Goal: Task Accomplishment & Management: Manage account settings

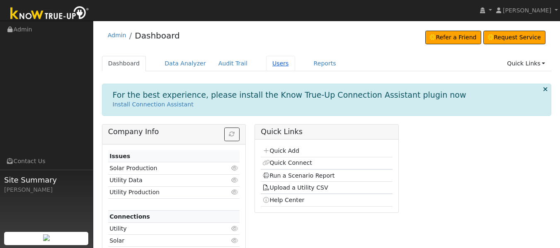
click at [267, 67] on link "Users" at bounding box center [280, 63] width 29 height 15
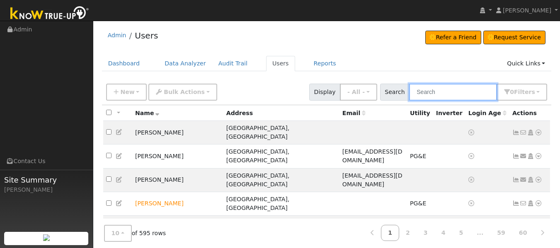
click at [459, 91] on input "text" at bounding box center [453, 92] width 88 height 17
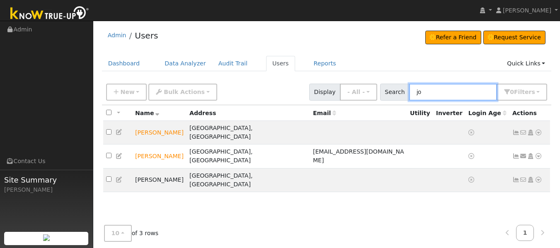
type input "j"
